Goal: Communication & Community: Answer question/provide support

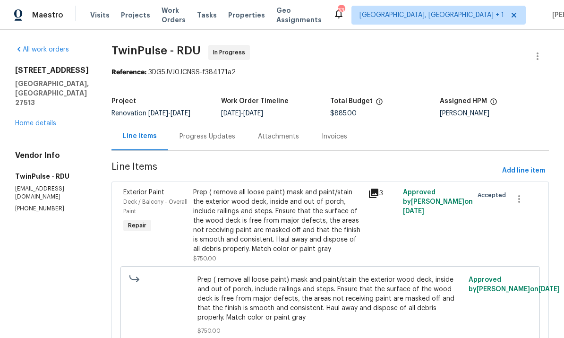
click at [205, 138] on div "Progress Updates" at bounding box center [208, 136] width 56 height 9
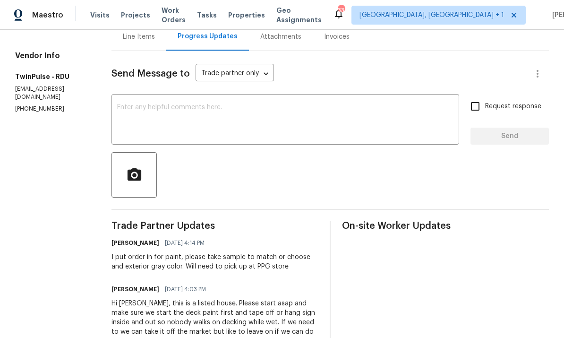
scroll to position [99, 0]
click at [147, 118] on textarea at bounding box center [285, 120] width 337 height 33
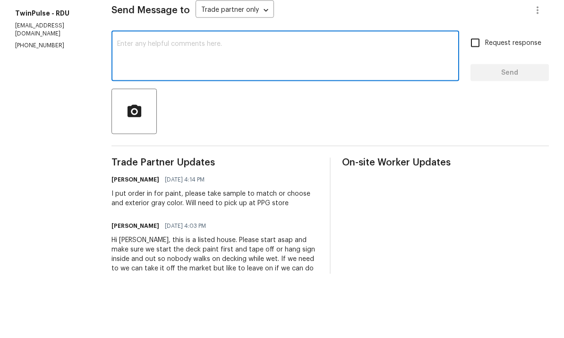
type textarea "P"
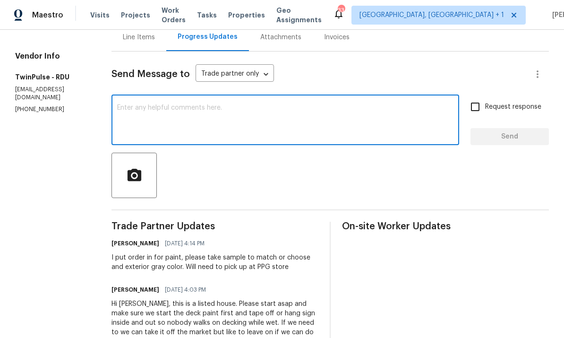
click at [141, 104] on textarea at bounding box center [285, 120] width 337 height 33
click at [131, 104] on textarea at bounding box center [285, 120] width 337 height 33
paste textarea "Hi [PERSON_NAME] The order is placed for pick up from the PPG store at [STREET_…"
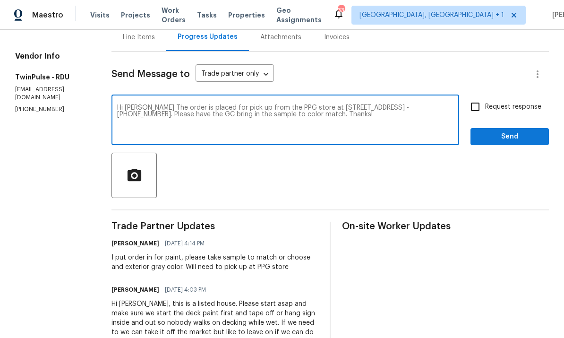
click at [169, 104] on textarea "Hi [PERSON_NAME] The order is placed for pick up from the PPG store at [STREET_…" at bounding box center [285, 120] width 337 height 33
click at [332, 104] on textarea "The order is placed for pick up from the PPG store at [STREET_ADDRESS] - [PHONE…" at bounding box center [285, 120] width 337 height 33
type textarea "The order is placed for pick up from the PPG store at [STREET_ADDRESS] - [PHONE…"
click at [479, 97] on input "Request response" at bounding box center [476, 107] width 20 height 20
checkbox input "true"
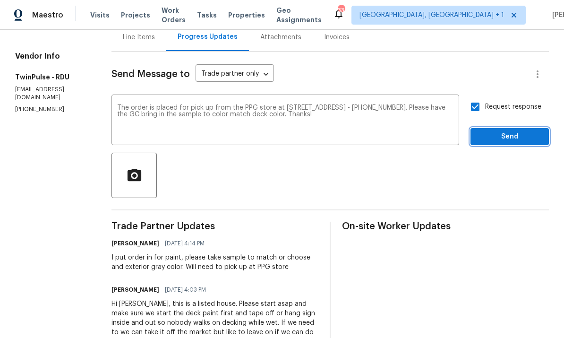
click at [510, 131] on span "Send" at bounding box center [509, 137] width 63 height 12
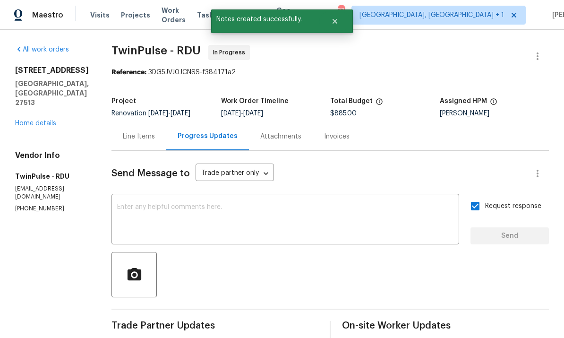
scroll to position [0, 0]
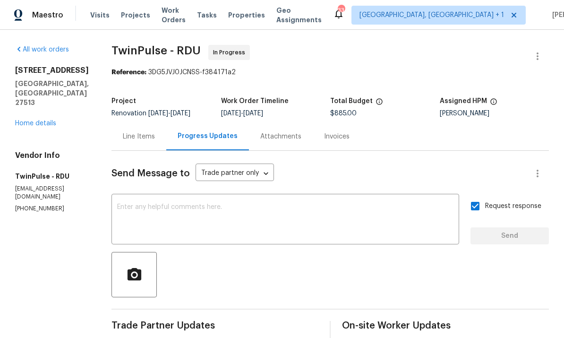
click at [60, 79] on div "[STREET_ADDRESS] Home details" at bounding box center [52, 97] width 74 height 62
click at [55, 120] on link "Home details" at bounding box center [35, 123] width 41 height 7
